Goal: Find contact information: Find contact information

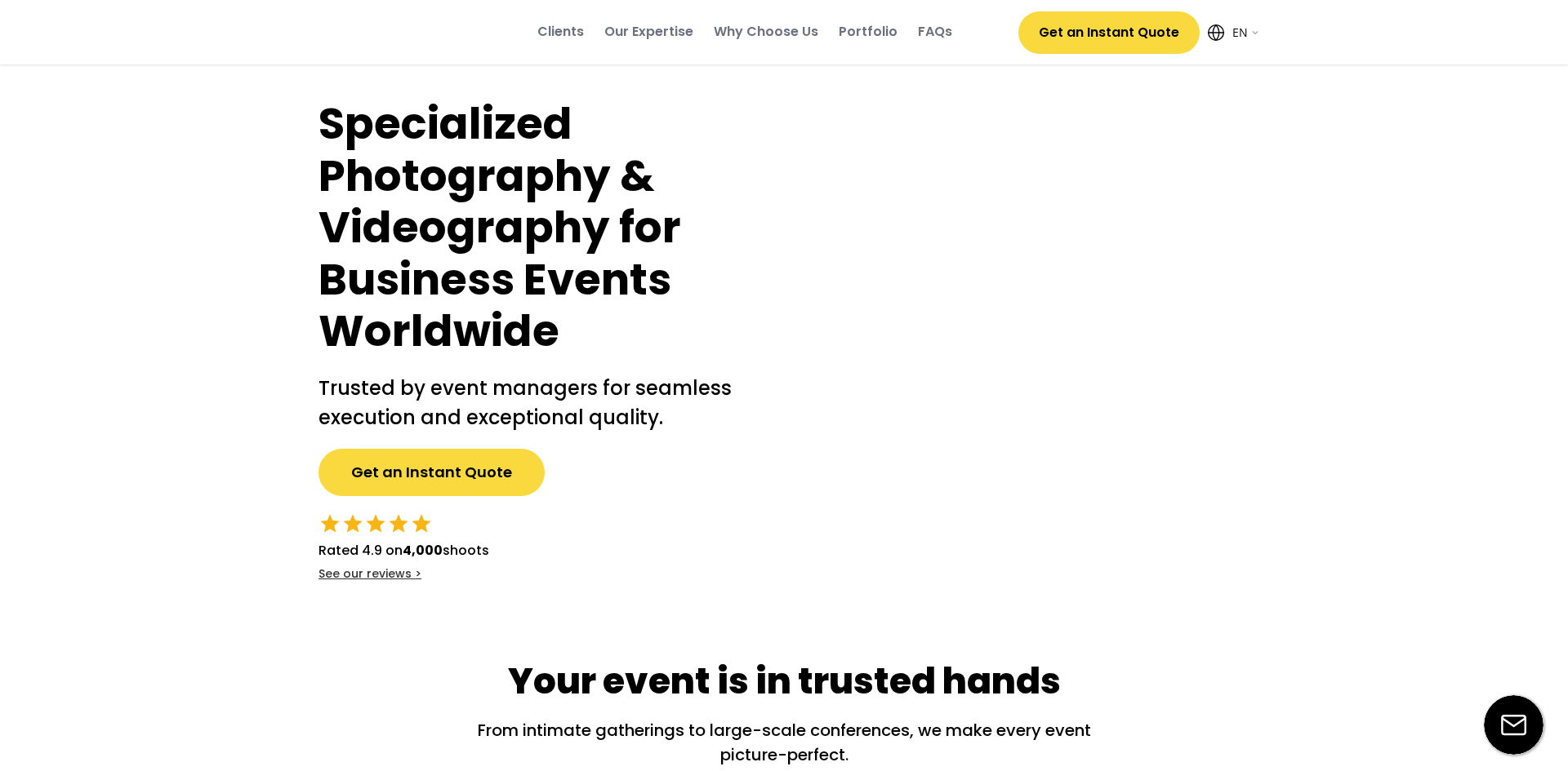
select select ""en""
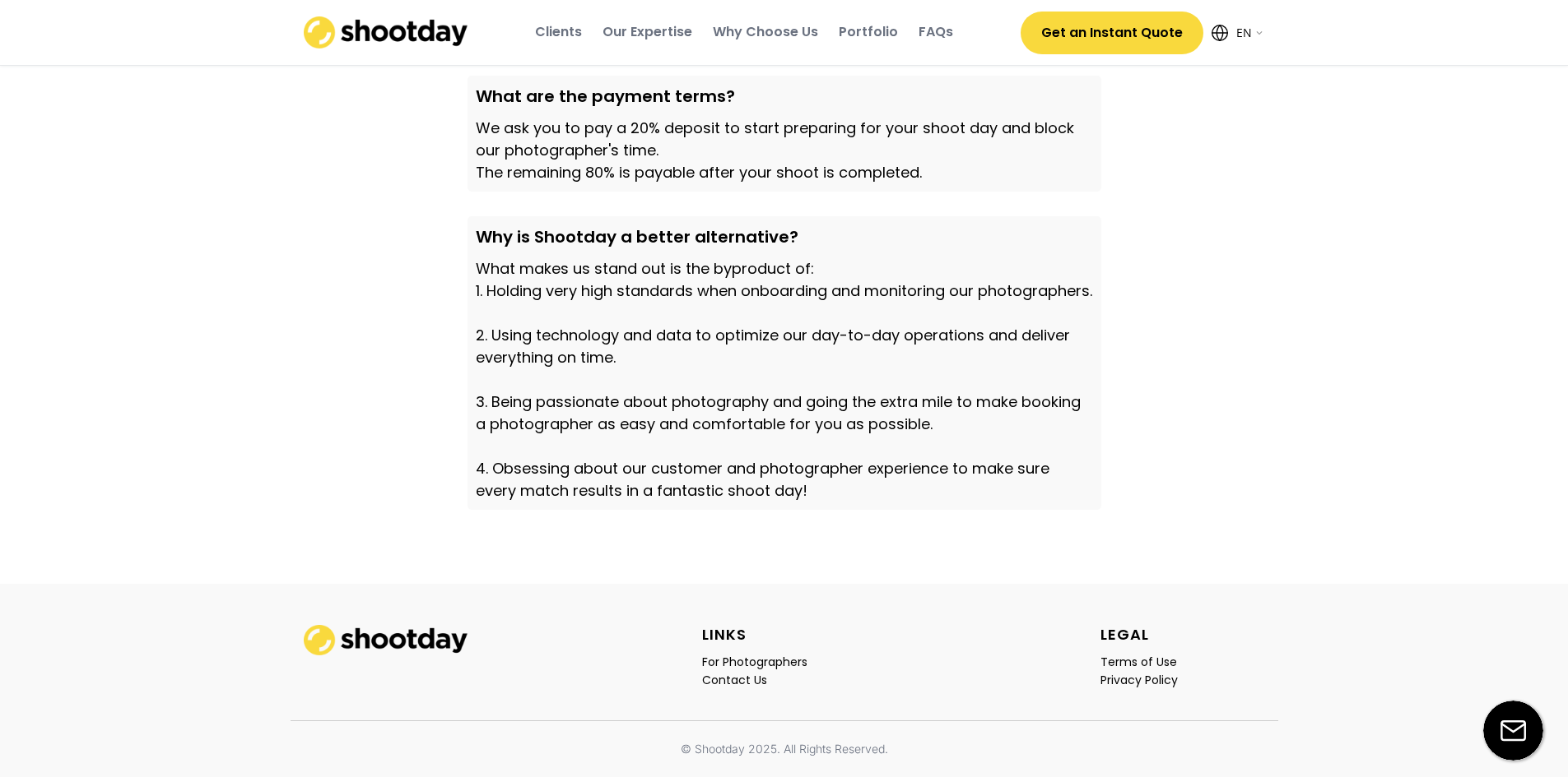
scroll to position [5637, 0]
click at [737, 678] on div "Contact Us" at bounding box center [735, 680] width 65 height 15
